Goal: Transaction & Acquisition: Book appointment/travel/reservation

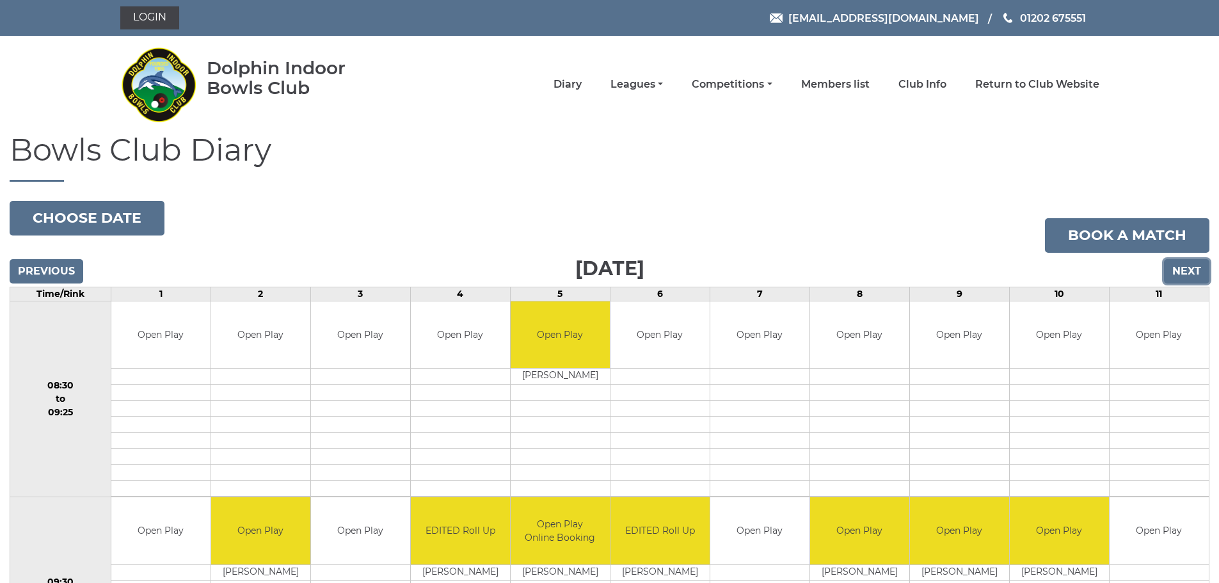
click at [1184, 268] on input "Next" at bounding box center [1186, 271] width 45 height 24
click at [155, 16] on link "Login" at bounding box center [149, 17] width 59 height 23
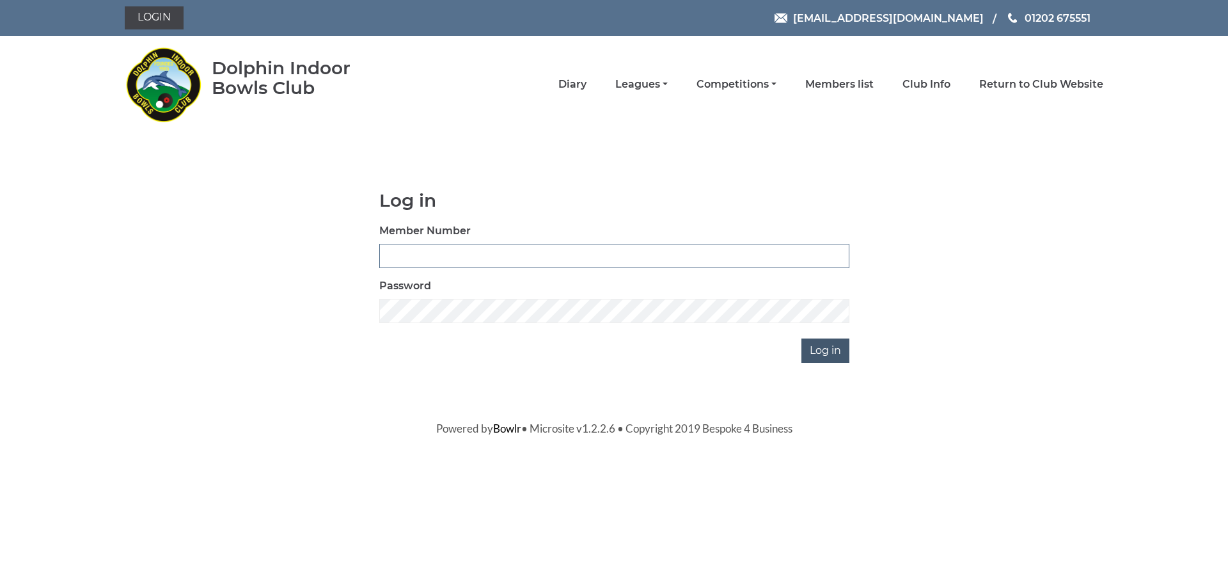
type input "3436"
click at [836, 354] on input "Log in" at bounding box center [826, 350] width 48 height 24
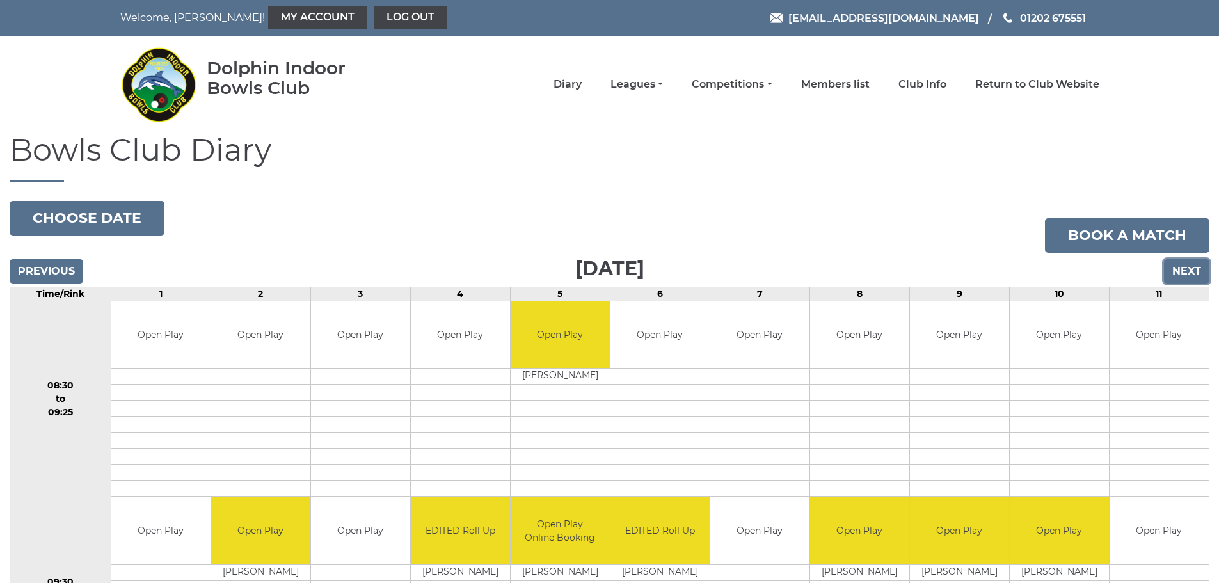
click at [1187, 269] on input "Next" at bounding box center [1186, 271] width 45 height 24
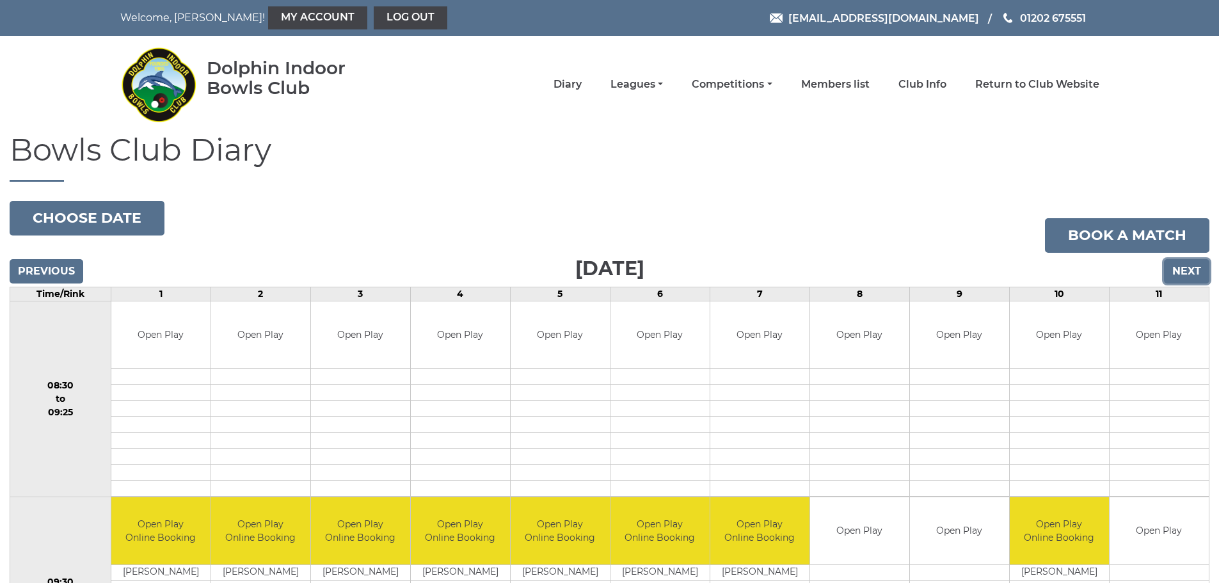
click at [1187, 269] on input "Next" at bounding box center [1186, 271] width 45 height 24
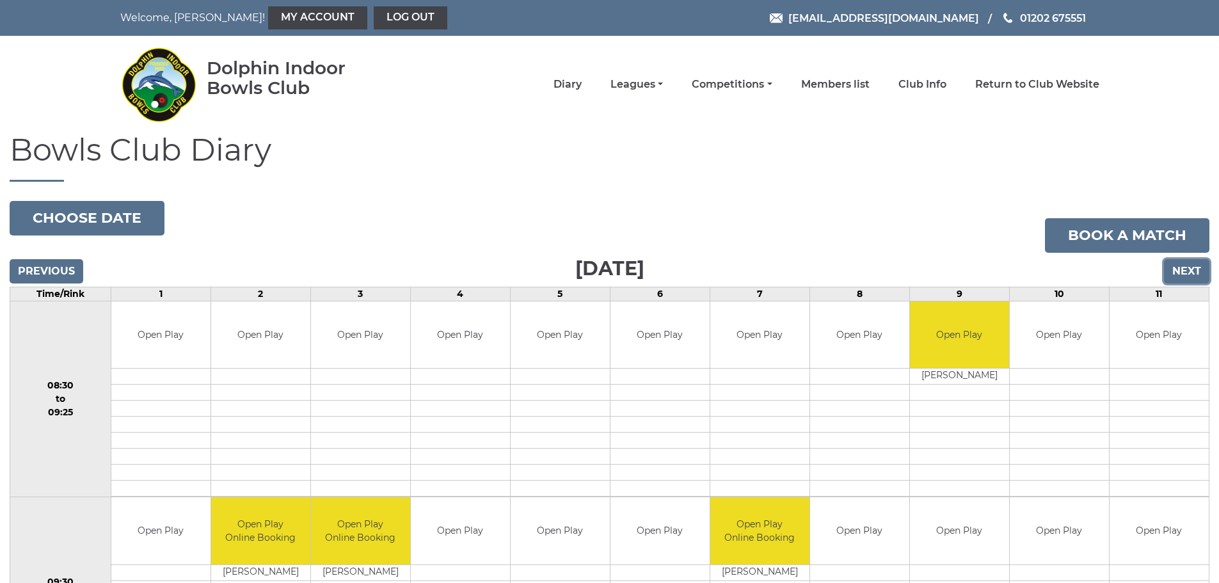
click at [1201, 269] on input "Next" at bounding box center [1186, 271] width 45 height 24
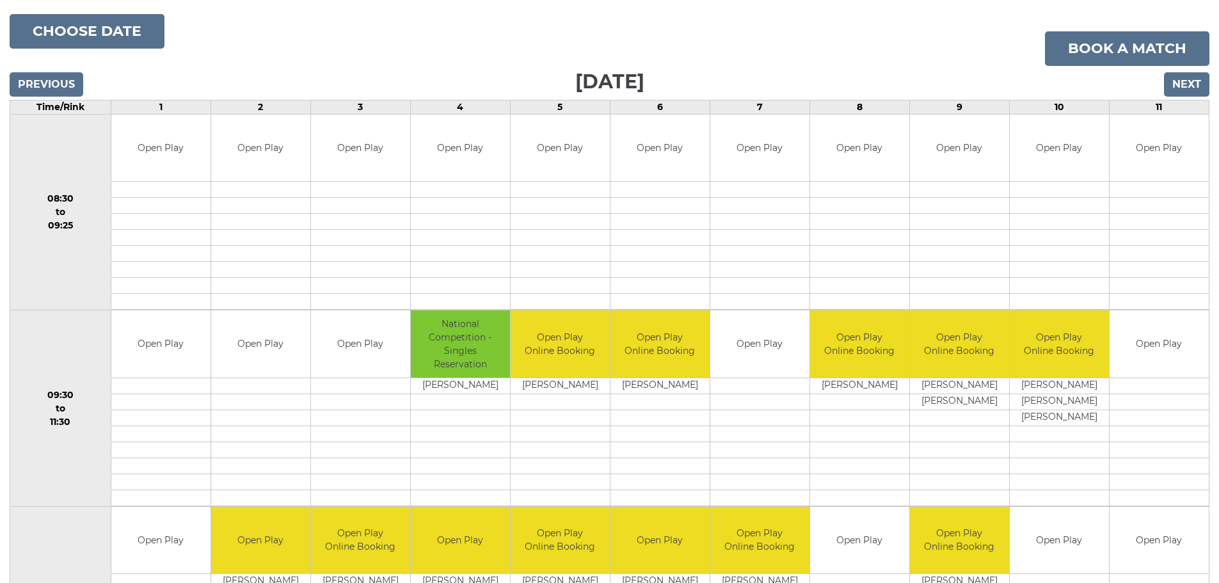
scroll to position [192, 0]
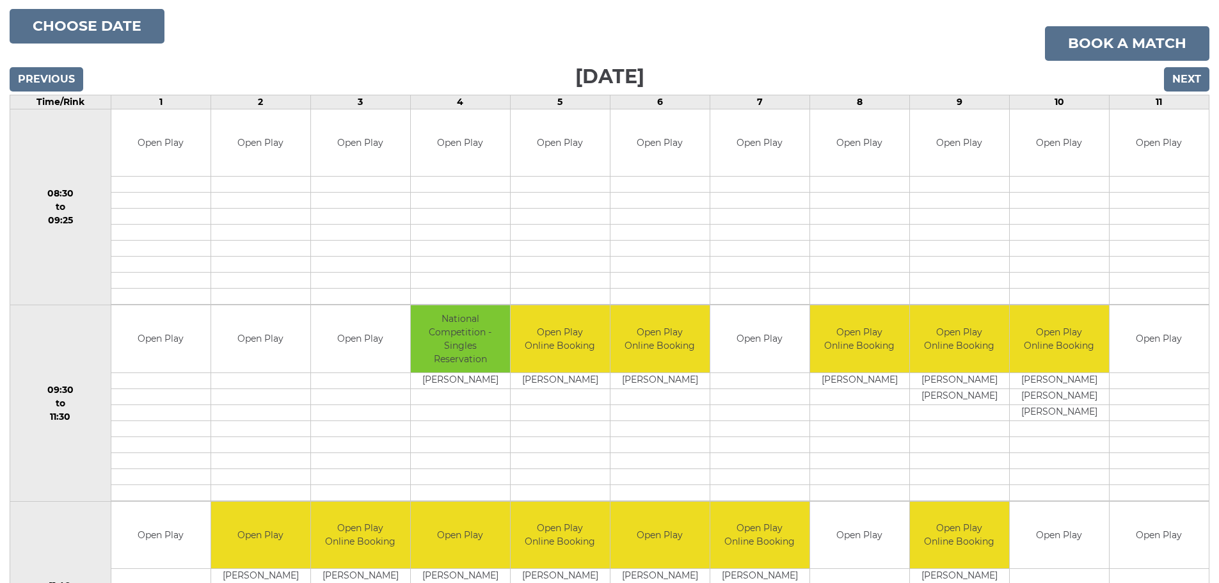
click at [68, 102] on td "Time/Rink" at bounding box center [60, 102] width 101 height 14
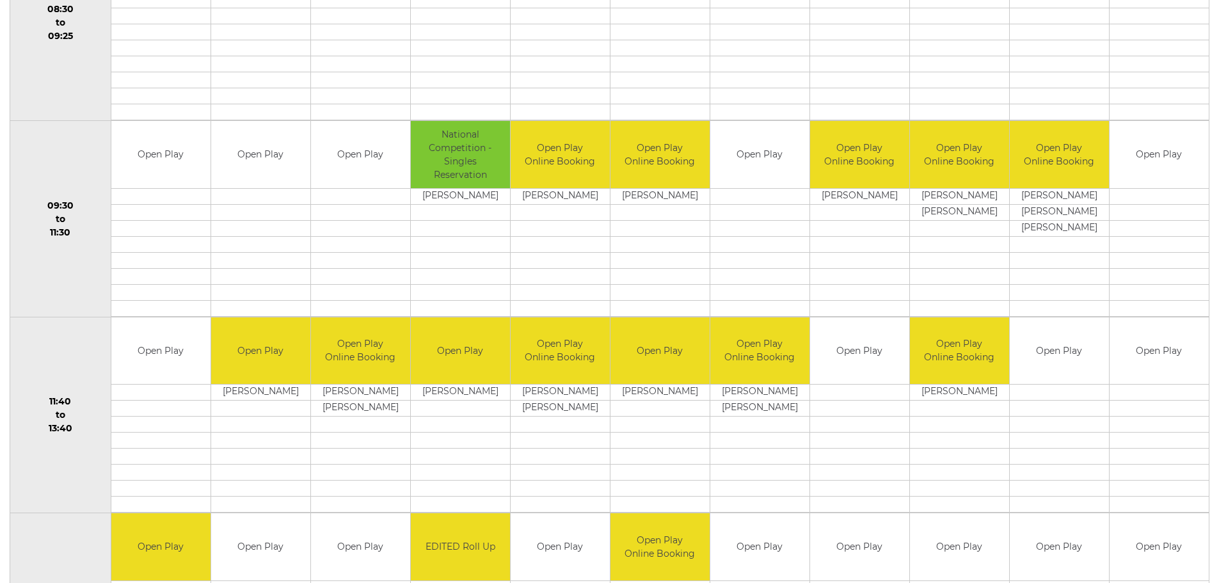
scroll to position [384, 0]
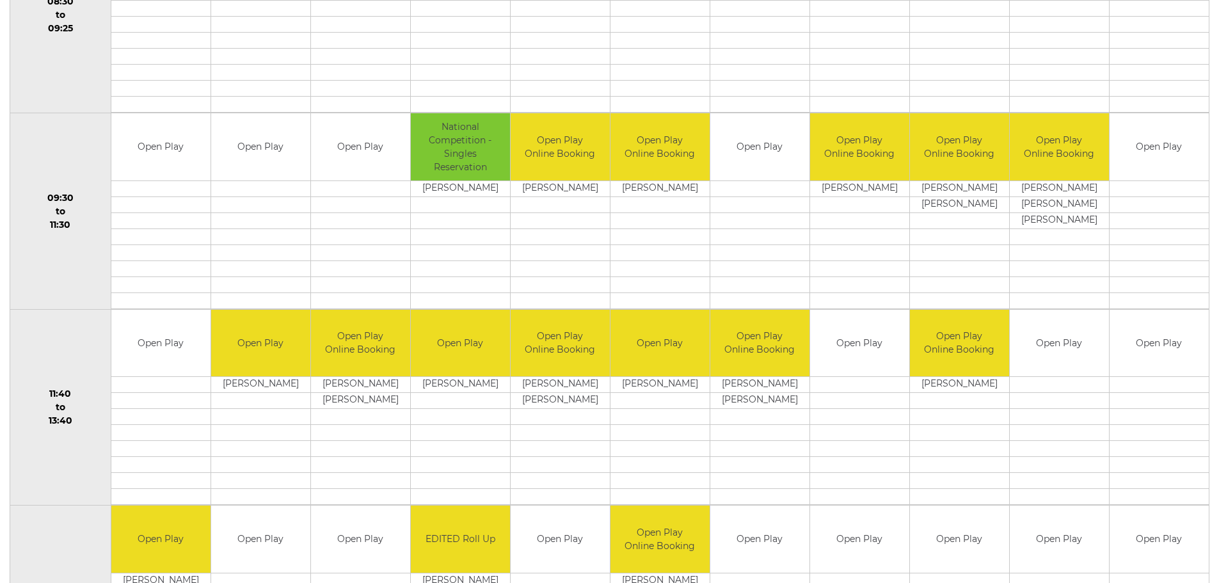
click at [1153, 192] on td at bounding box center [1158, 188] width 99 height 16
click at [1153, 155] on td "Open Play" at bounding box center [1158, 146] width 99 height 67
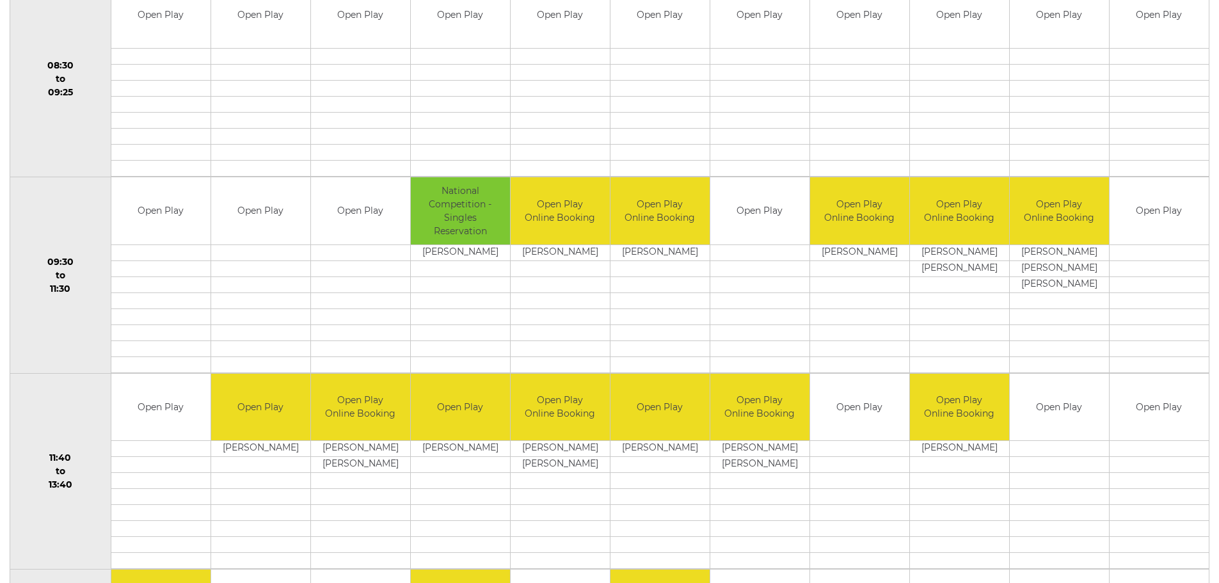
scroll to position [0, 0]
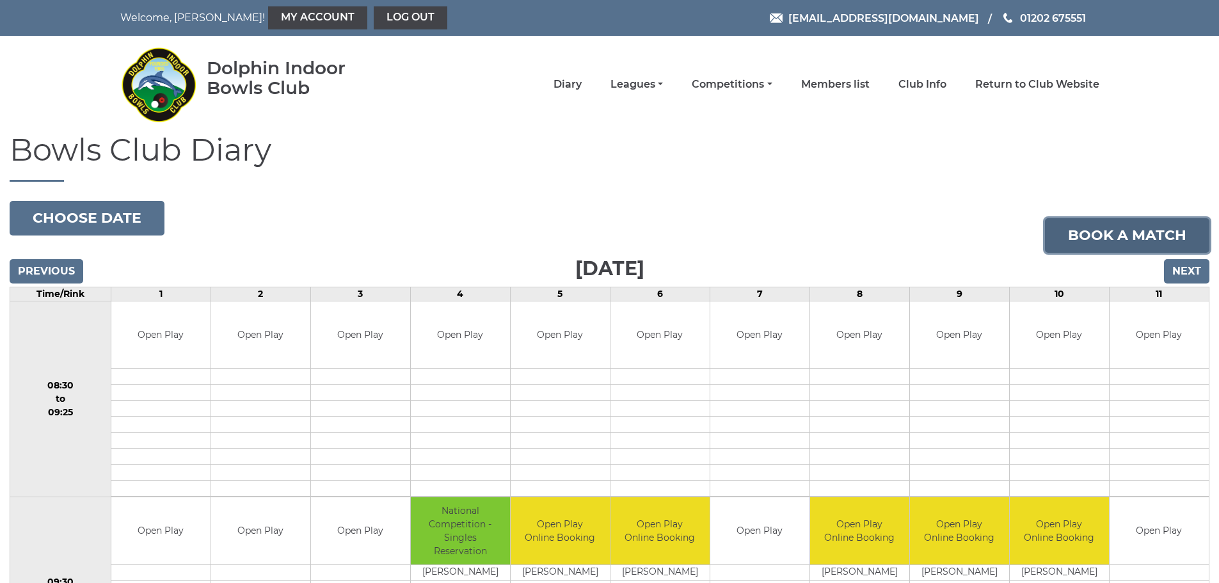
click at [1148, 239] on link "Book a match" at bounding box center [1127, 235] width 164 height 35
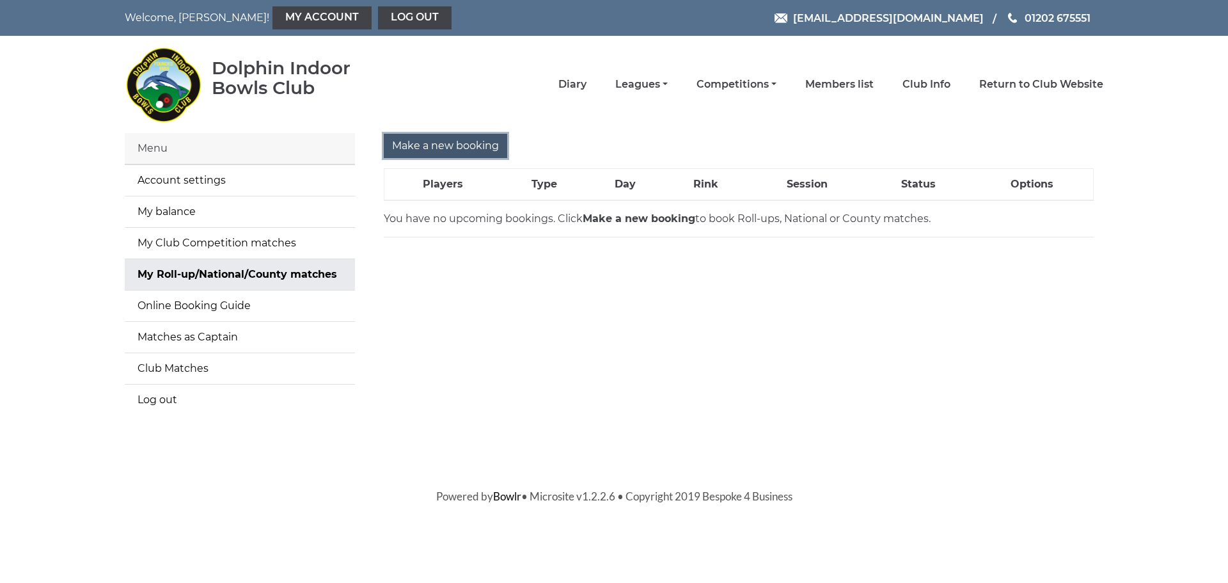
click at [440, 148] on input "Make a new booking" at bounding box center [445, 146] width 123 height 24
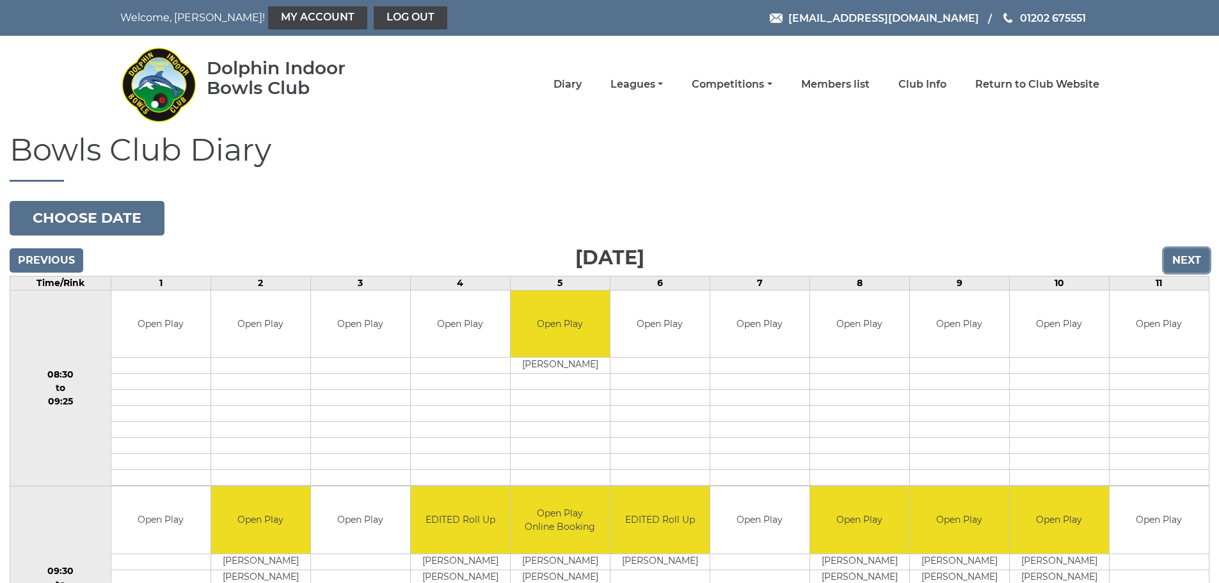
click at [1175, 258] on input "Next" at bounding box center [1186, 260] width 45 height 24
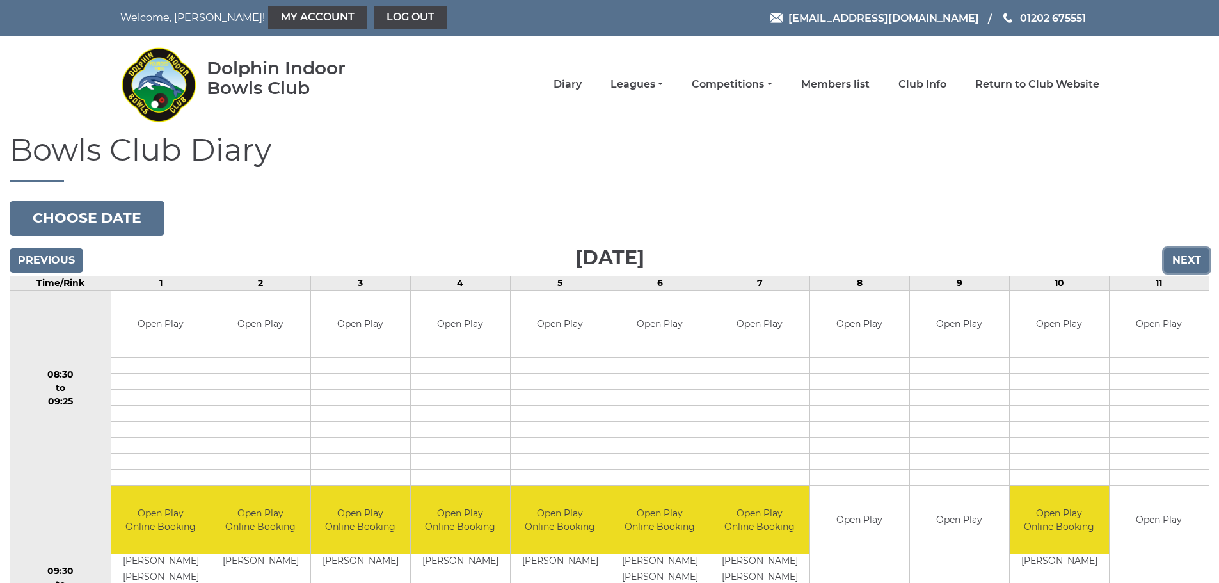
click at [1178, 258] on input "Next" at bounding box center [1186, 260] width 45 height 24
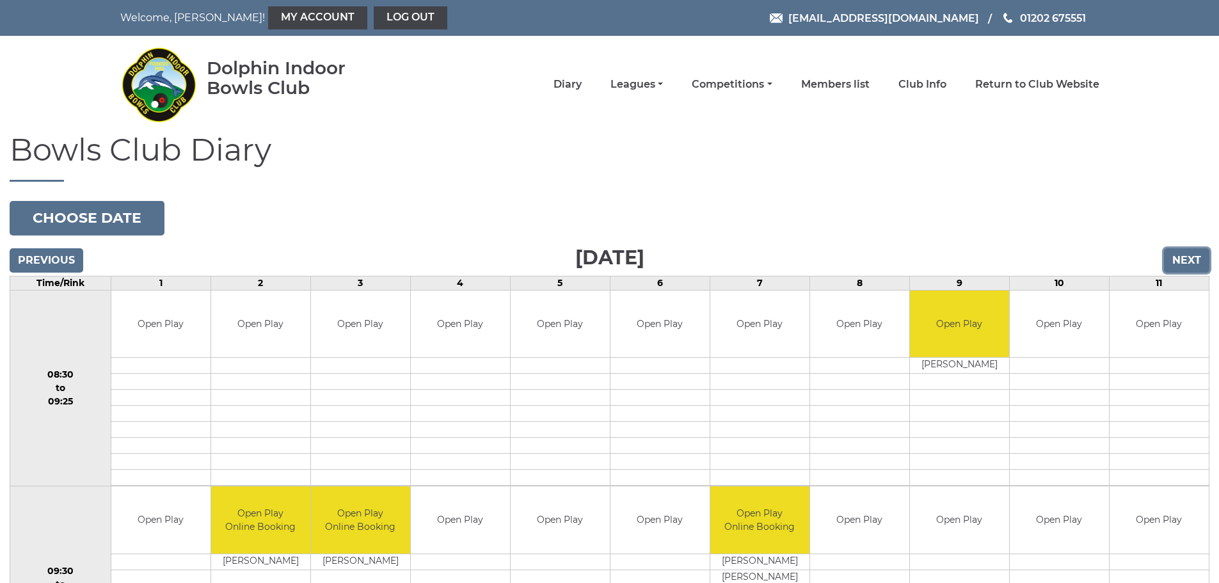
click at [1178, 258] on input "Next" at bounding box center [1186, 260] width 45 height 24
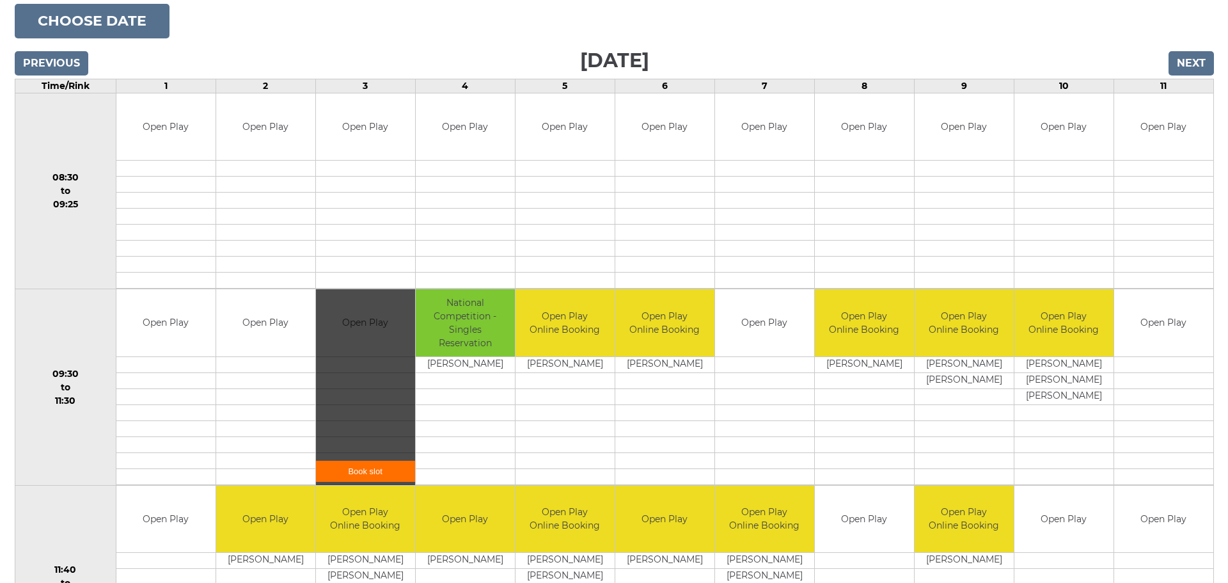
scroll to position [256, 0]
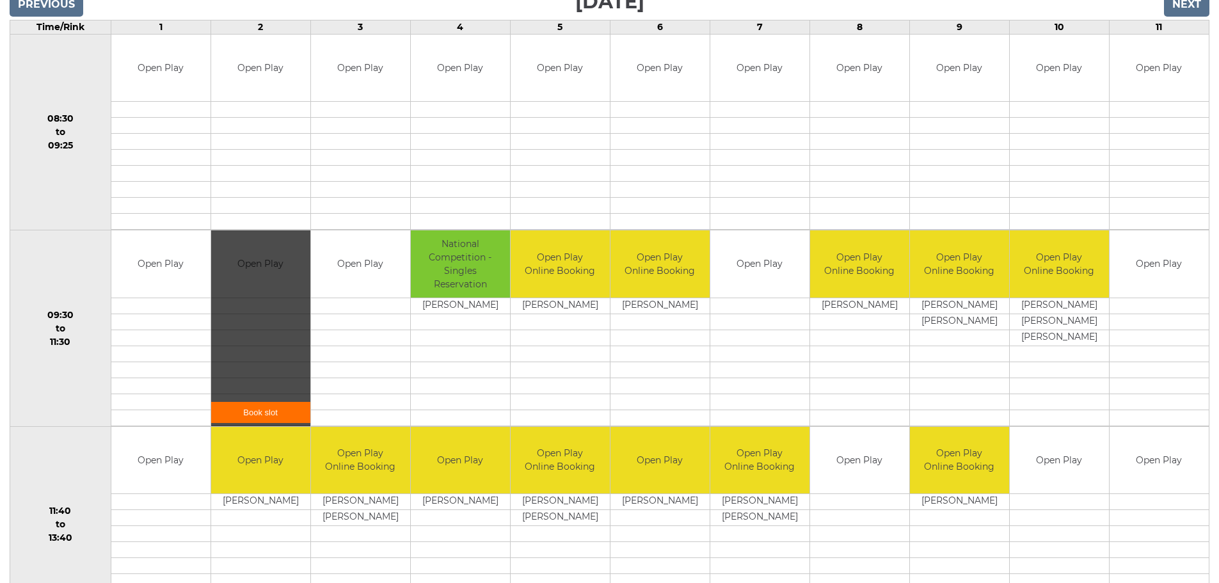
click at [249, 408] on link "Book slot" at bounding box center [260, 412] width 99 height 21
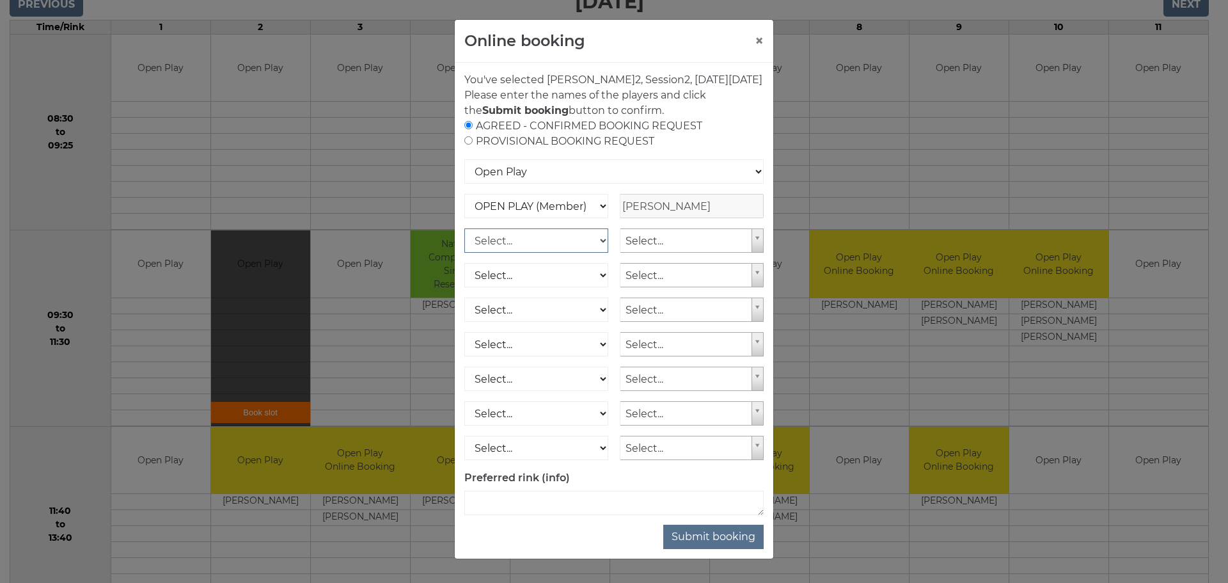
click at [599, 253] on select "Select... OPEN PLAY (Member) OPEN PLAY (Visitor) SPOONS (Member) SPOONS (Visito…" at bounding box center [536, 240] width 144 height 24
select select "1_12"
click at [464, 244] on select "Select... OPEN PLAY (Member) OPEN PLAY (Visitor) SPOONS (Member) SPOONS (Visito…" at bounding box center [536, 240] width 144 height 24
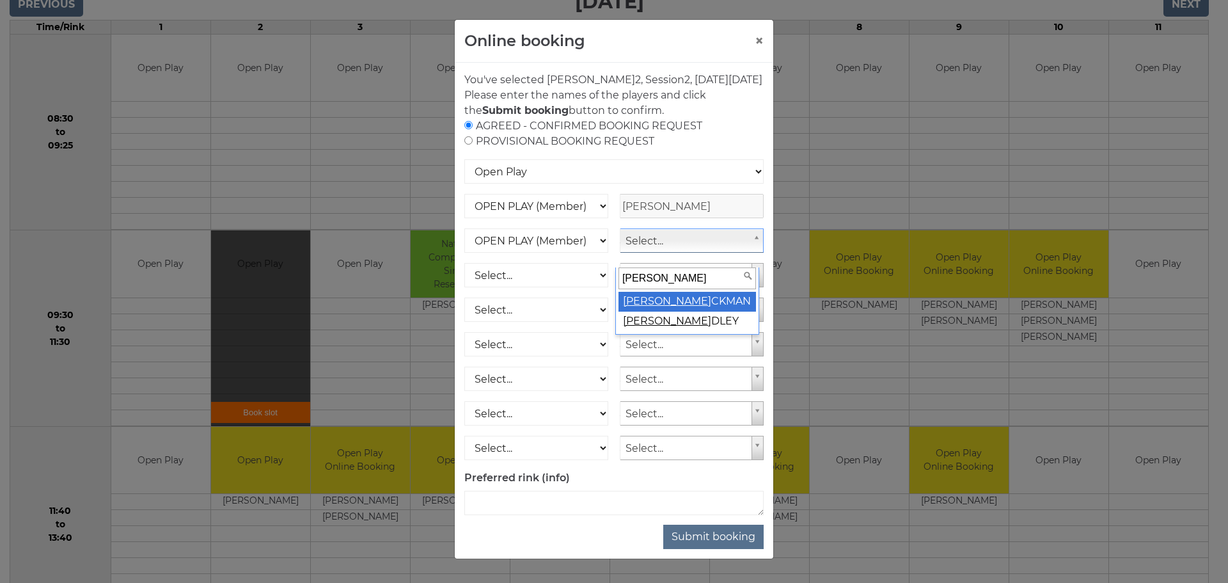
type input "david ri"
select select "266"
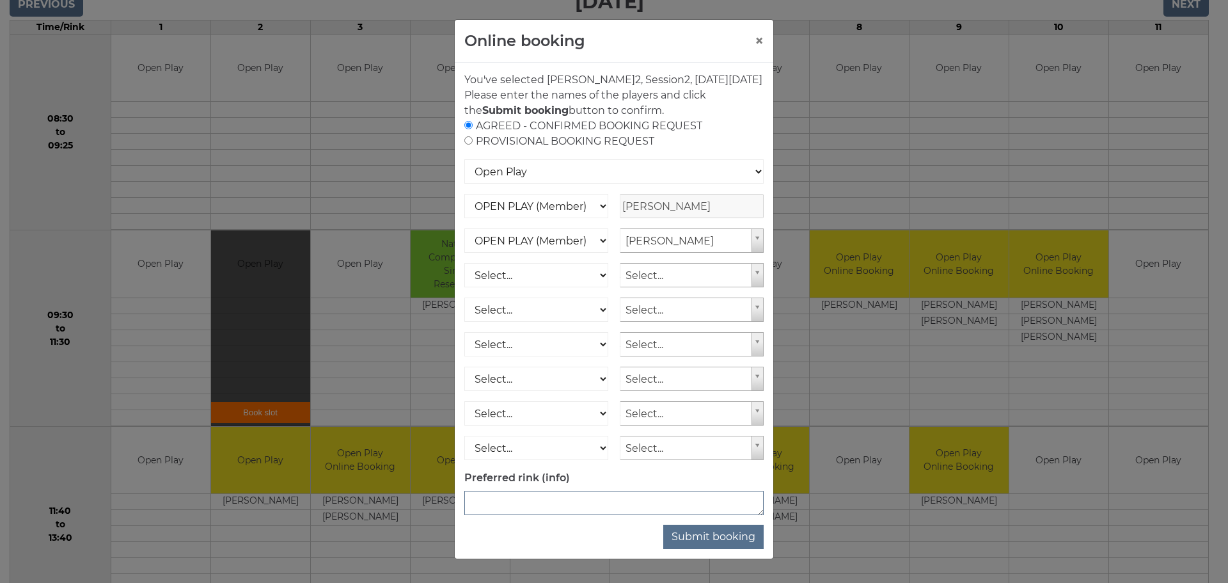
click at [716, 515] on textarea at bounding box center [613, 503] width 299 height 24
type textarea "any"
click at [715, 549] on button "Submit booking" at bounding box center [713, 537] width 100 height 24
